Goal: Transaction & Acquisition: Obtain resource

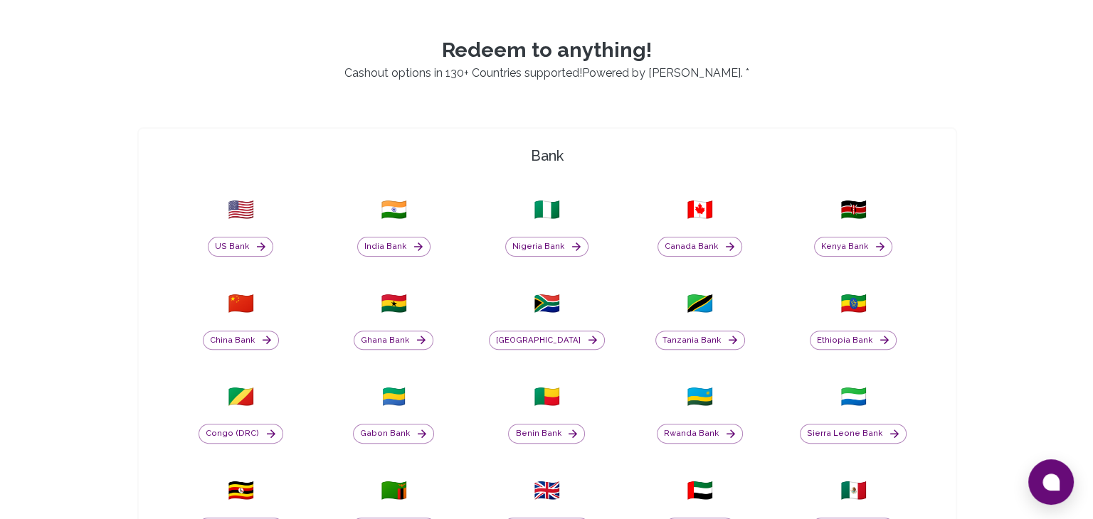
scroll to position [401, 0]
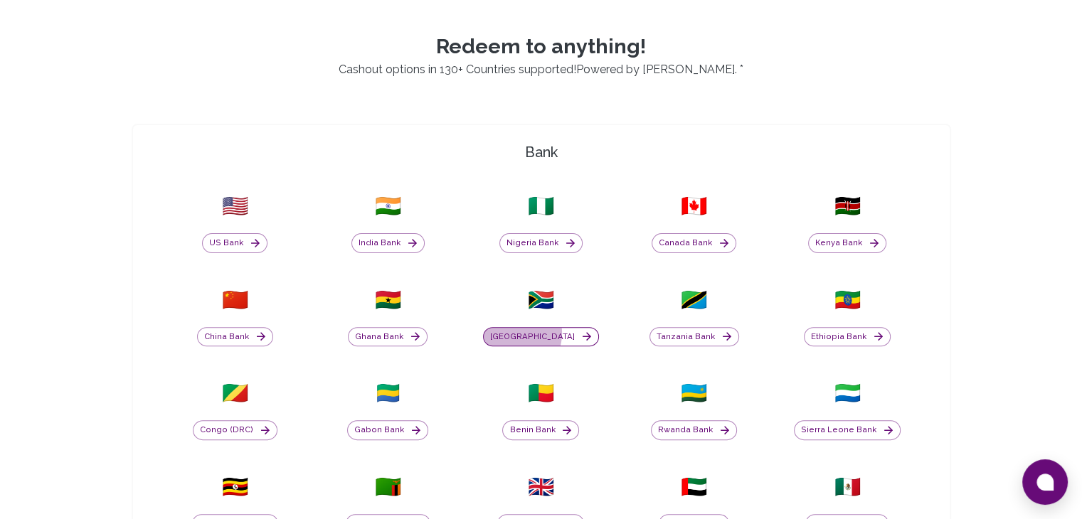
click at [532, 332] on button "[GEOGRAPHIC_DATA]" at bounding box center [541, 337] width 116 height 20
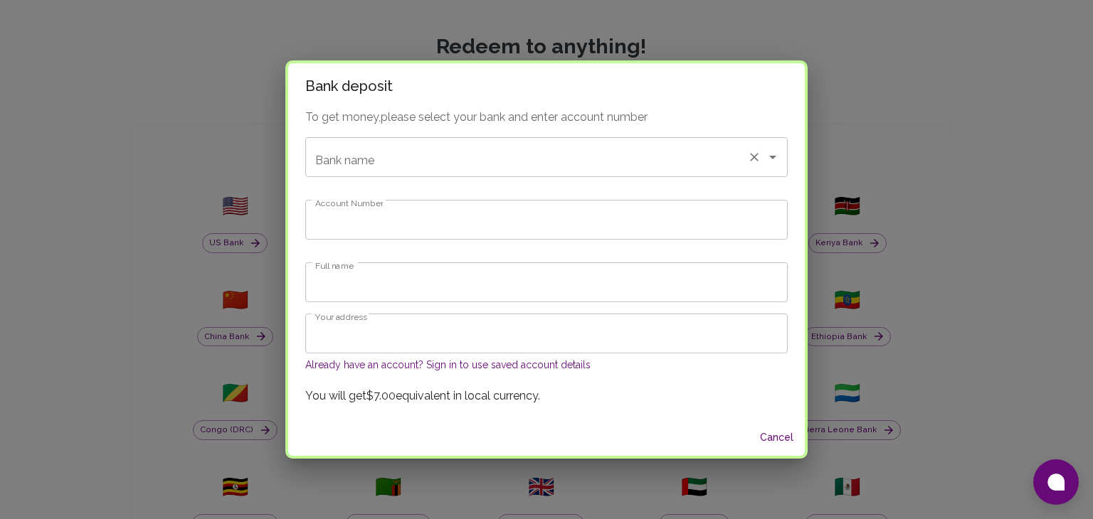
click at [492, 172] on div "Bank name" at bounding box center [546, 157] width 482 height 40
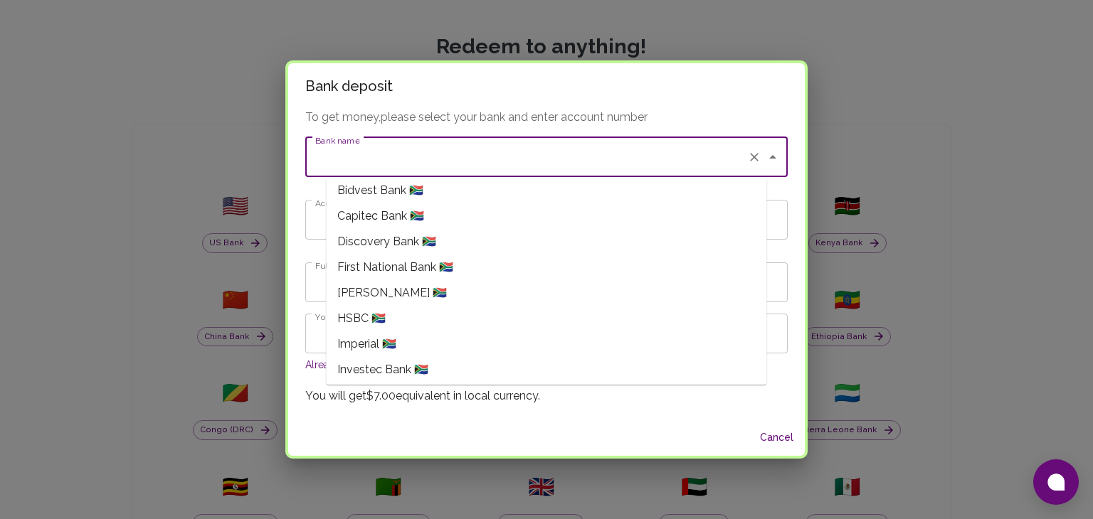
scroll to position [108, 0]
click at [475, 265] on li "First National Bank 🇿🇦" at bounding box center [546, 267] width 440 height 26
type input "First National Bank"
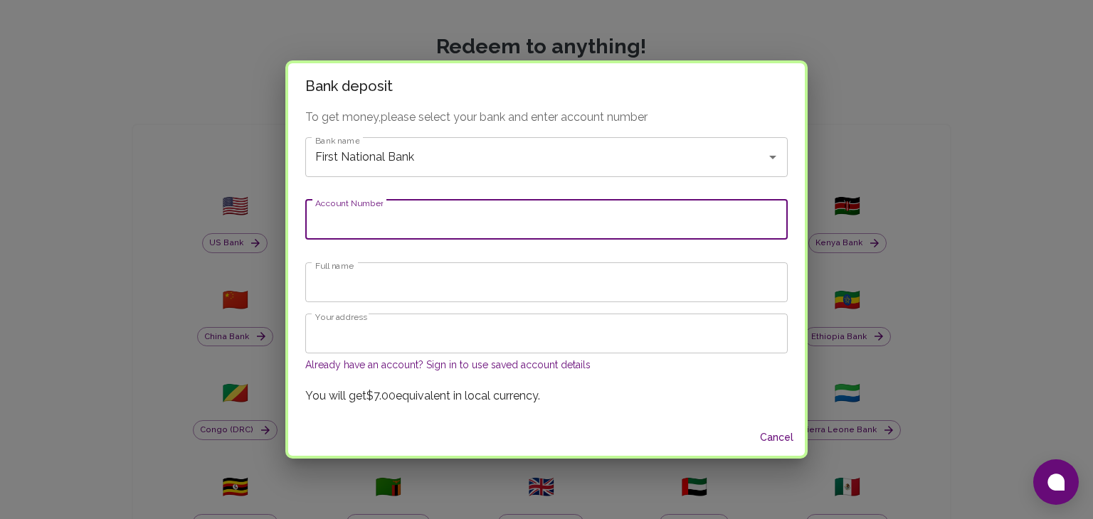
click at [444, 209] on input "Account Number" at bounding box center [546, 220] width 482 height 40
paste input "63167816091"
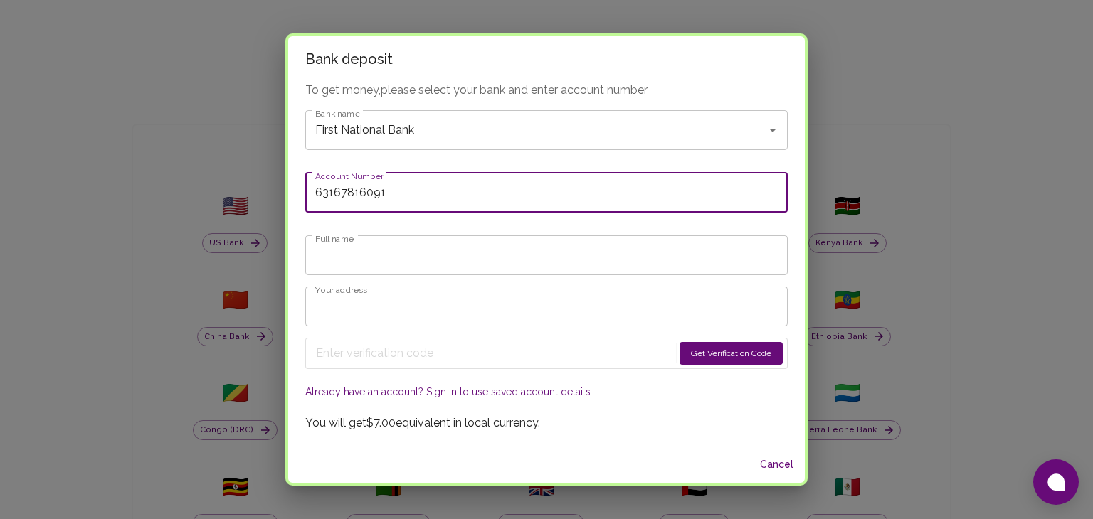
type input "63167816091"
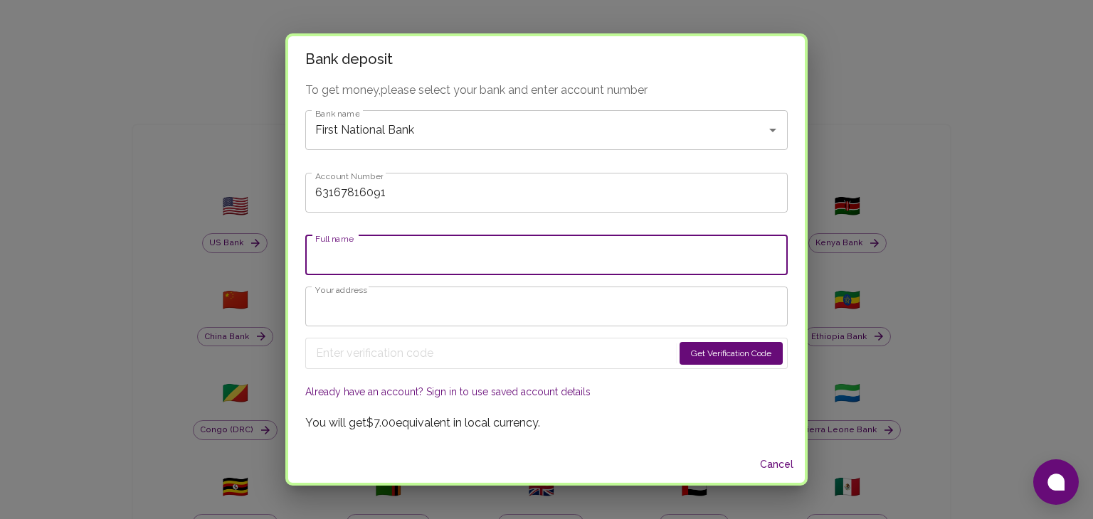
click at [353, 266] on input "Full name" at bounding box center [546, 256] width 482 height 40
type input "[PERSON_NAME]"
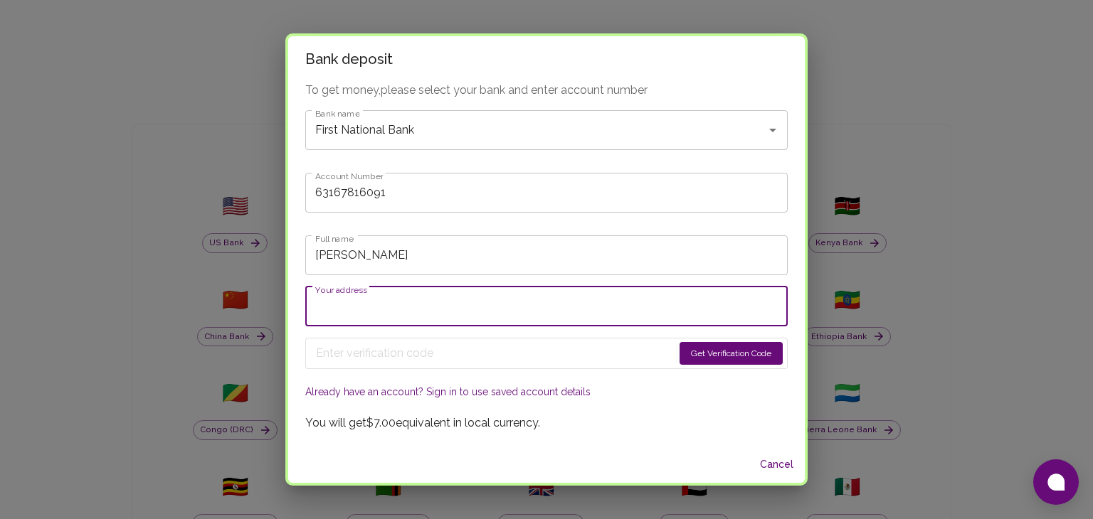
click at [417, 290] on input "Your address" at bounding box center [546, 307] width 482 height 40
type input "[STREET_ADDRESS][PERSON_NAME]"
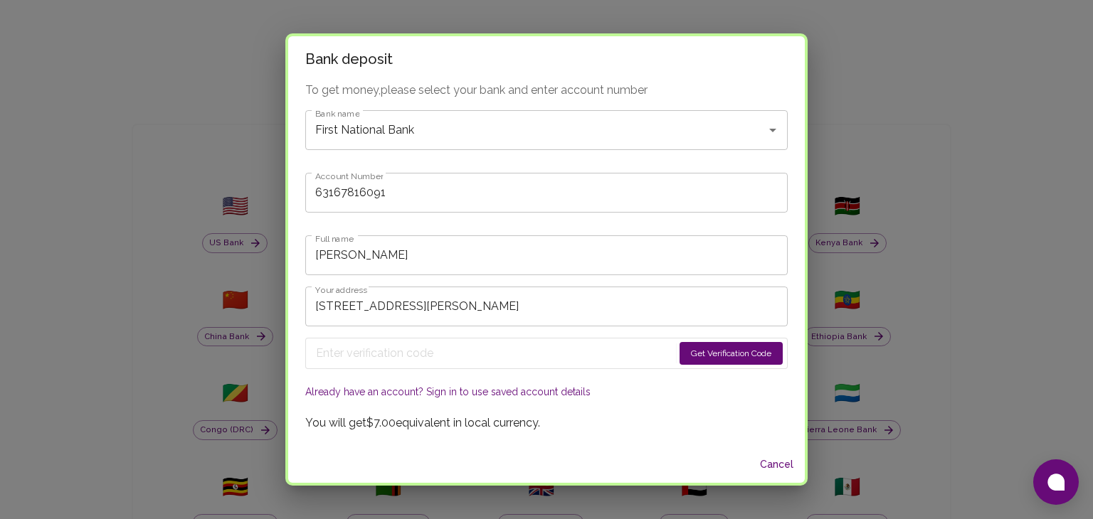
click at [221, 268] on div "Bank deposit To get money, please select your bank and enter account number Ban…" at bounding box center [546, 259] width 1093 height 519
click at [534, 352] on div "Get Verification Code Already have an account? Sign in to use saved account det…" at bounding box center [546, 365] width 482 height 77
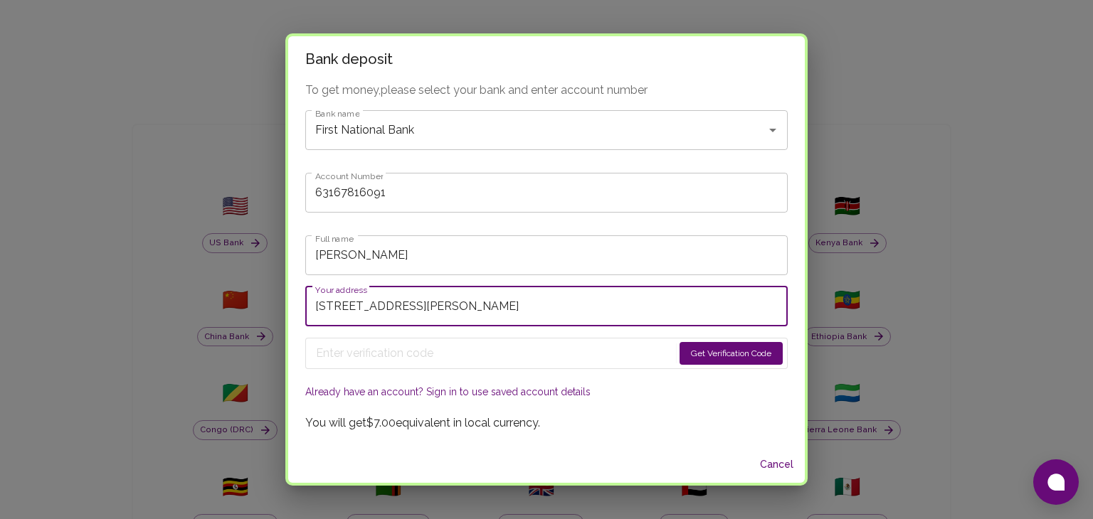
click at [521, 297] on input "[STREET_ADDRESS][PERSON_NAME]" at bounding box center [546, 307] width 482 height 40
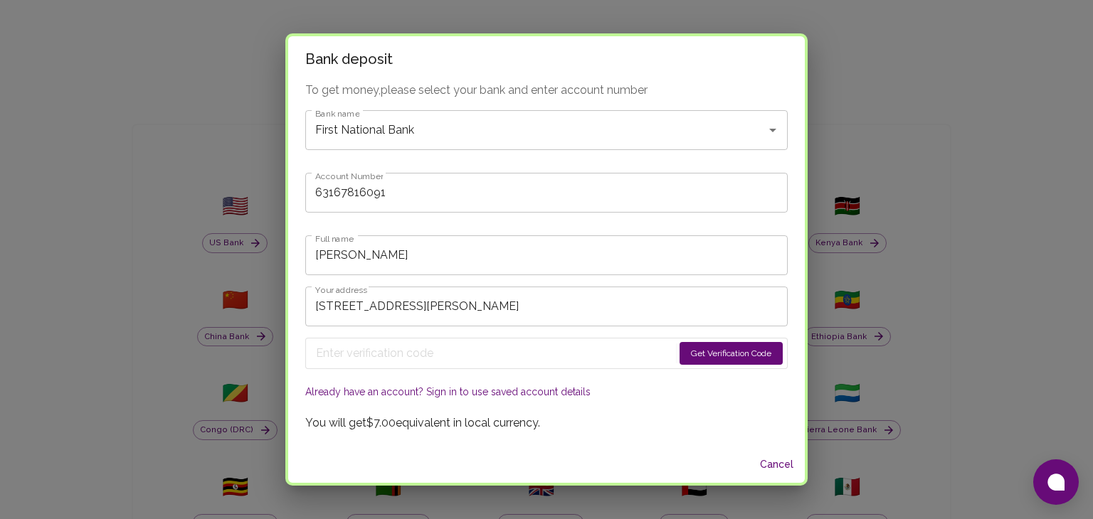
click at [734, 358] on button "Get Verification Code" at bounding box center [731, 353] width 103 height 23
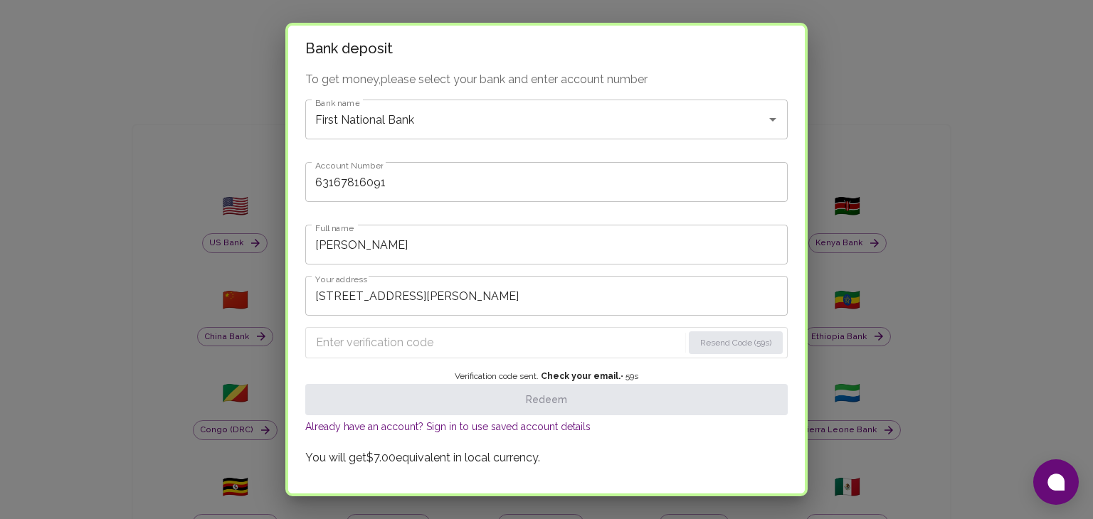
click at [477, 340] on input "Enter verification code" at bounding box center [499, 343] width 366 height 23
click at [431, 343] on input "Enter verification code" at bounding box center [499, 343] width 366 height 23
paste input "9370"
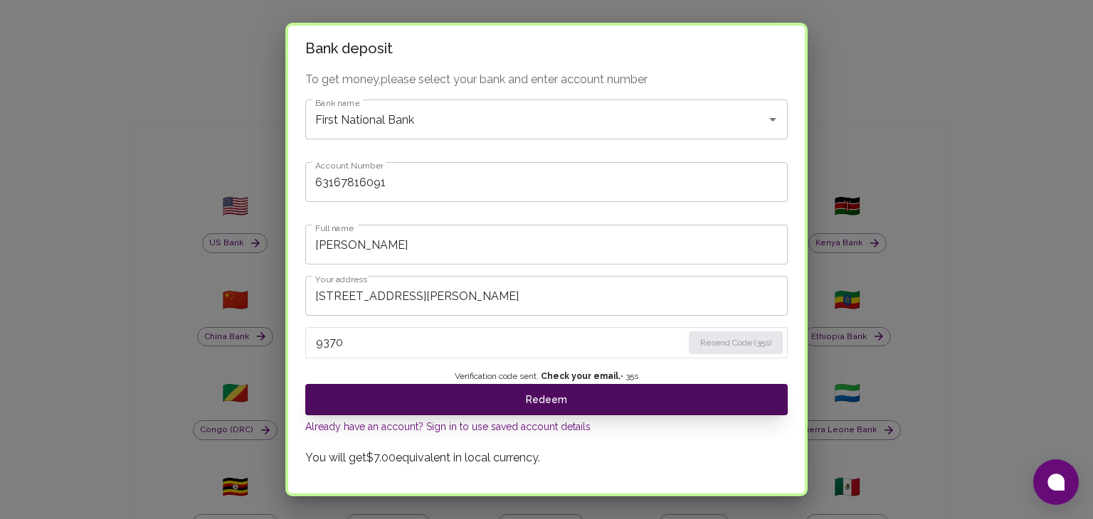
type input "9370"
click at [467, 411] on button "Redeem" at bounding box center [546, 399] width 482 height 31
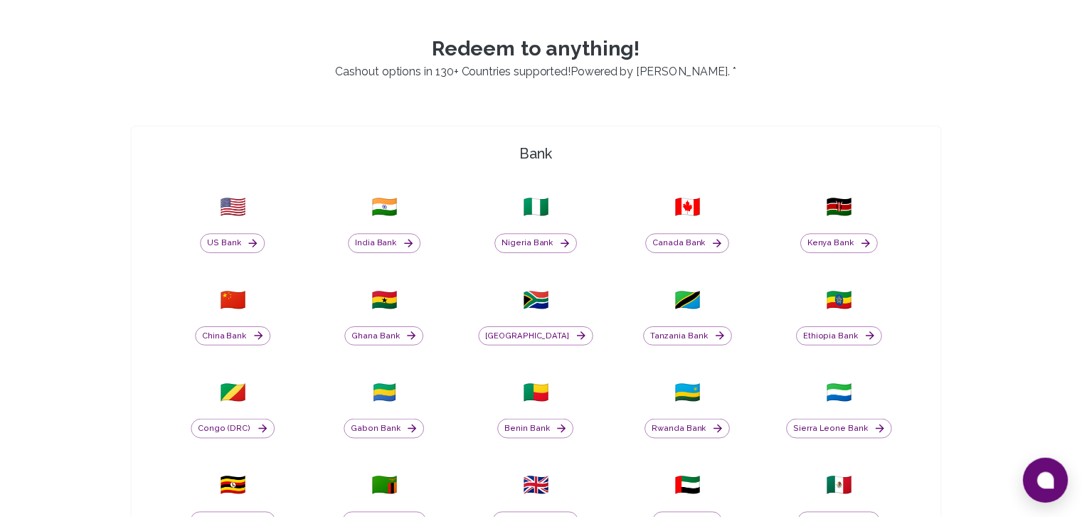
scroll to position [0, 0]
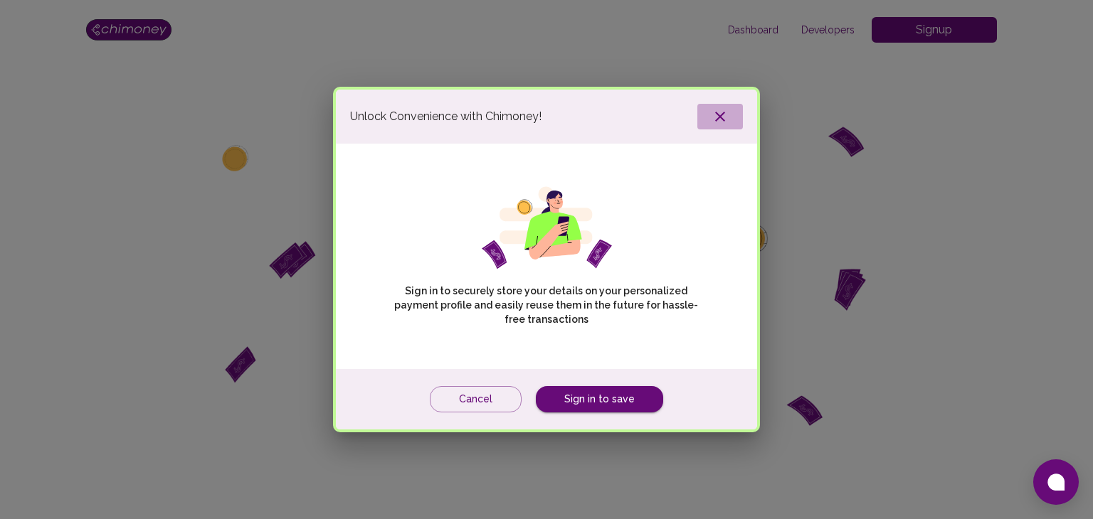
click at [722, 118] on icon "button" at bounding box center [720, 117] width 10 height 10
